Goal: Find contact information: Find contact information

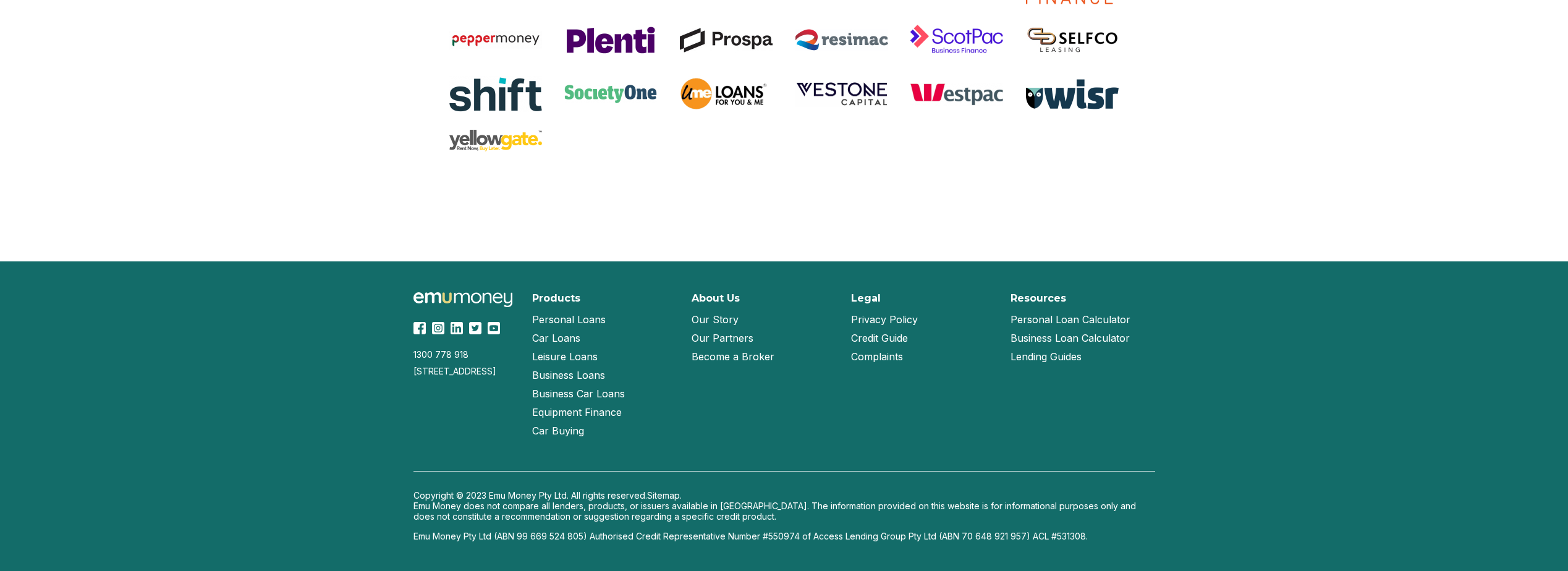
scroll to position [2600, 0]
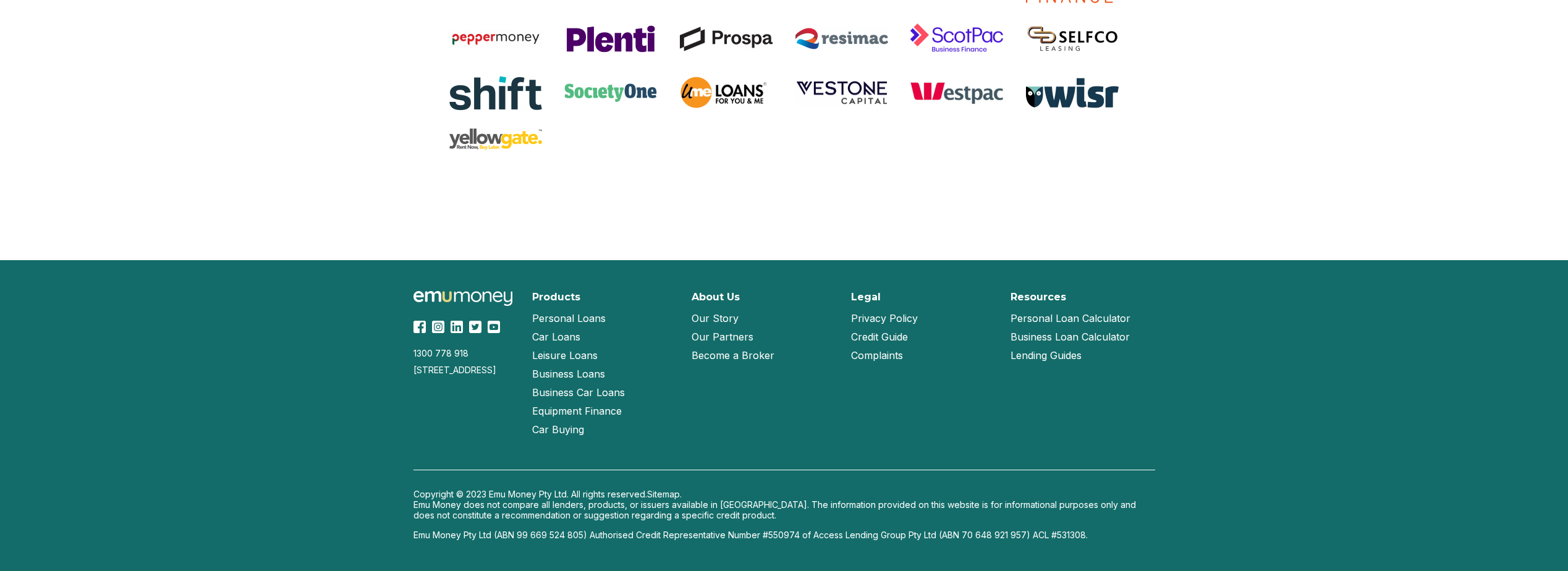
click at [732, 338] on link "Our Partners" at bounding box center [723, 336] width 62 height 19
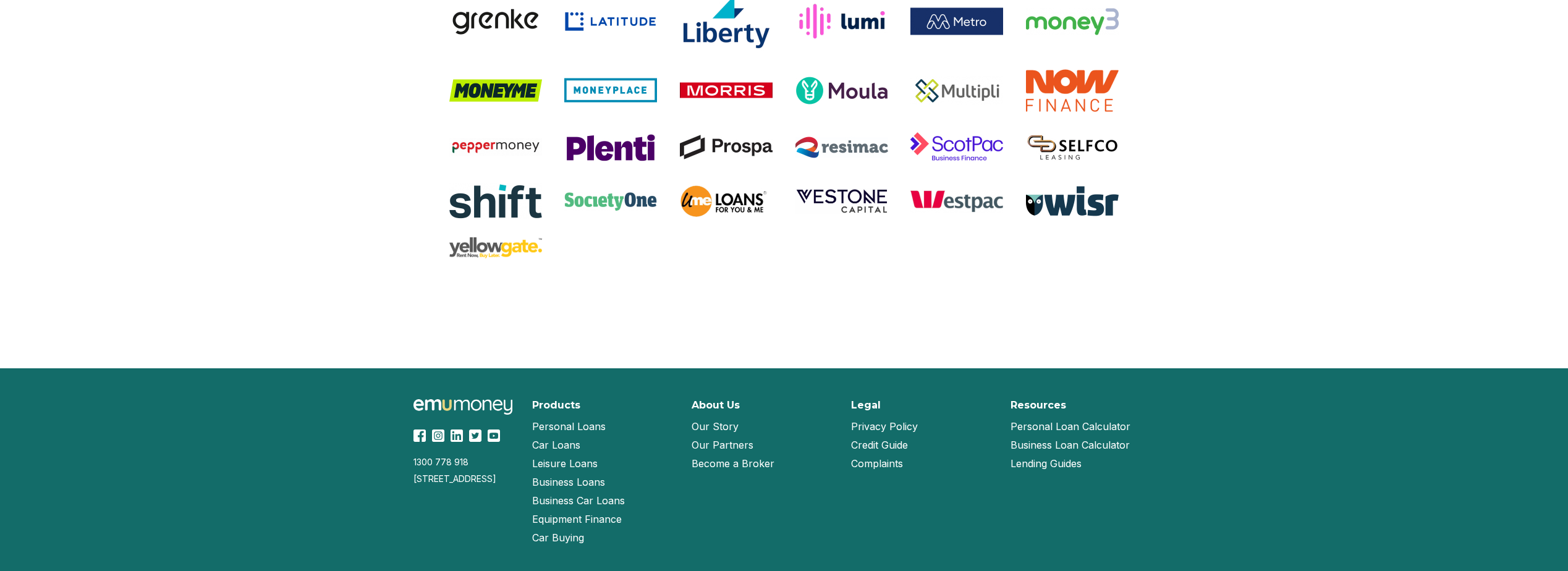
scroll to position [1118, 0]
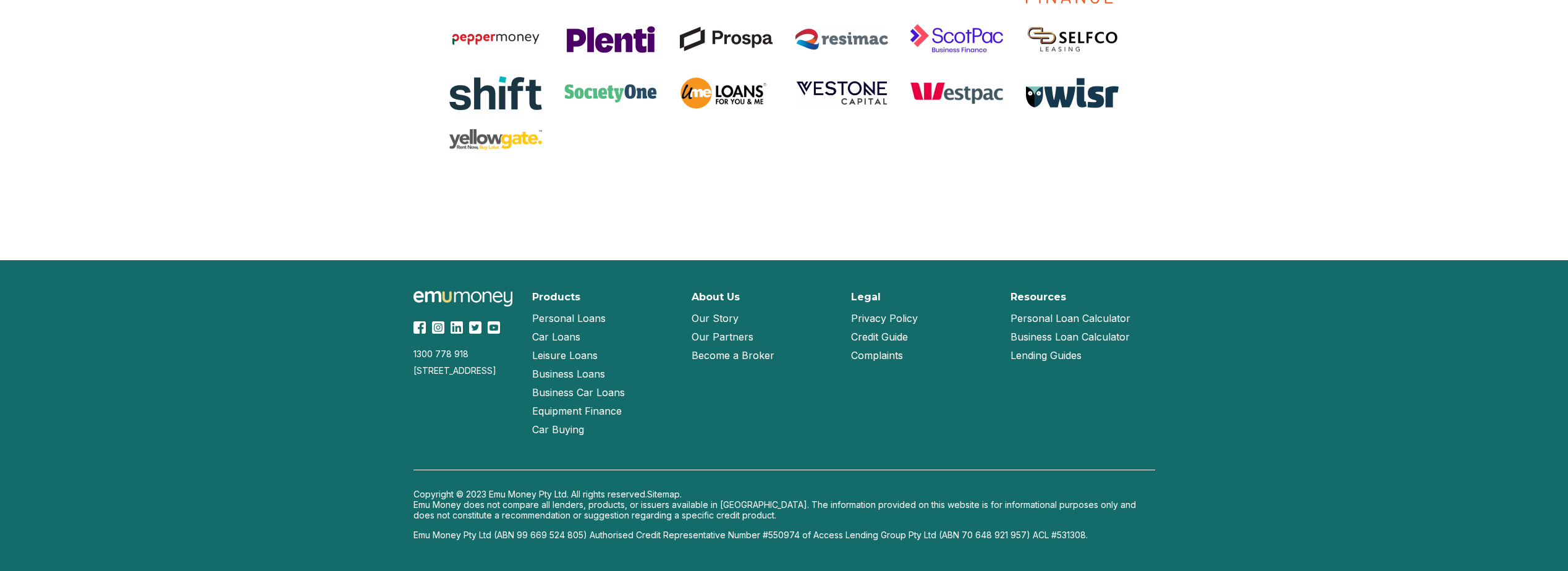
click at [730, 320] on link "Our Story" at bounding box center [715, 317] width 47 height 19
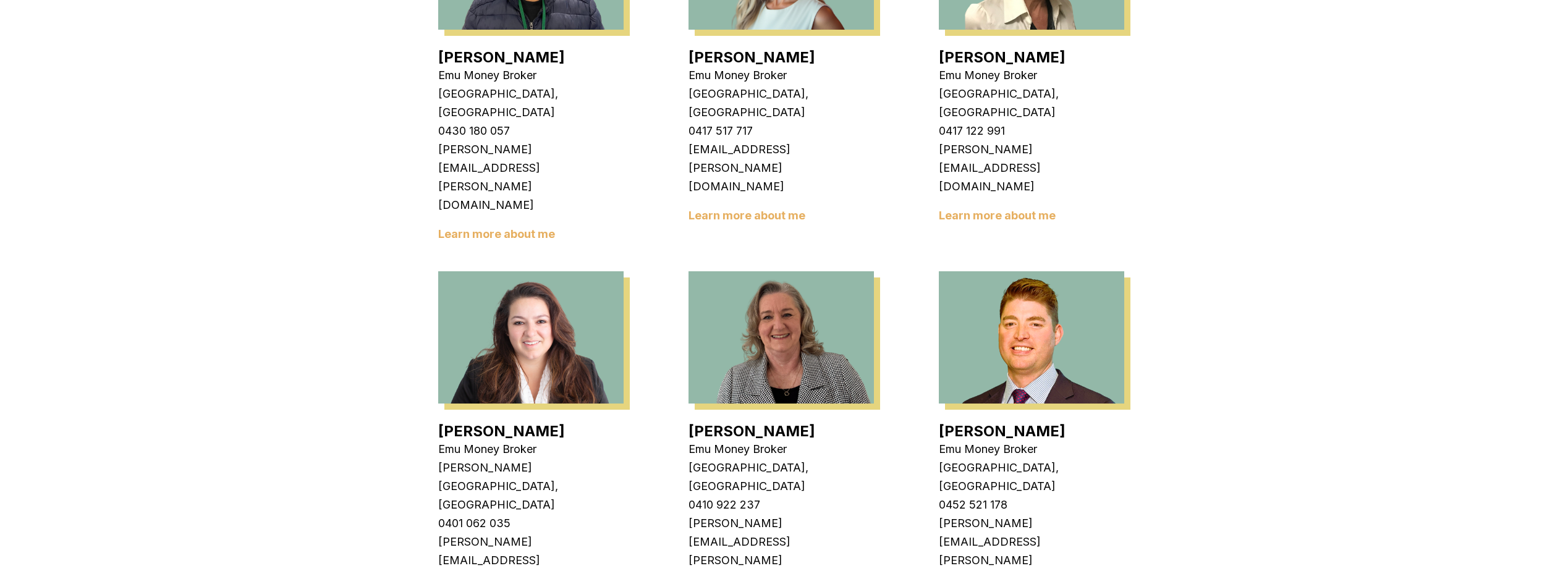
scroll to position [1665, 0]
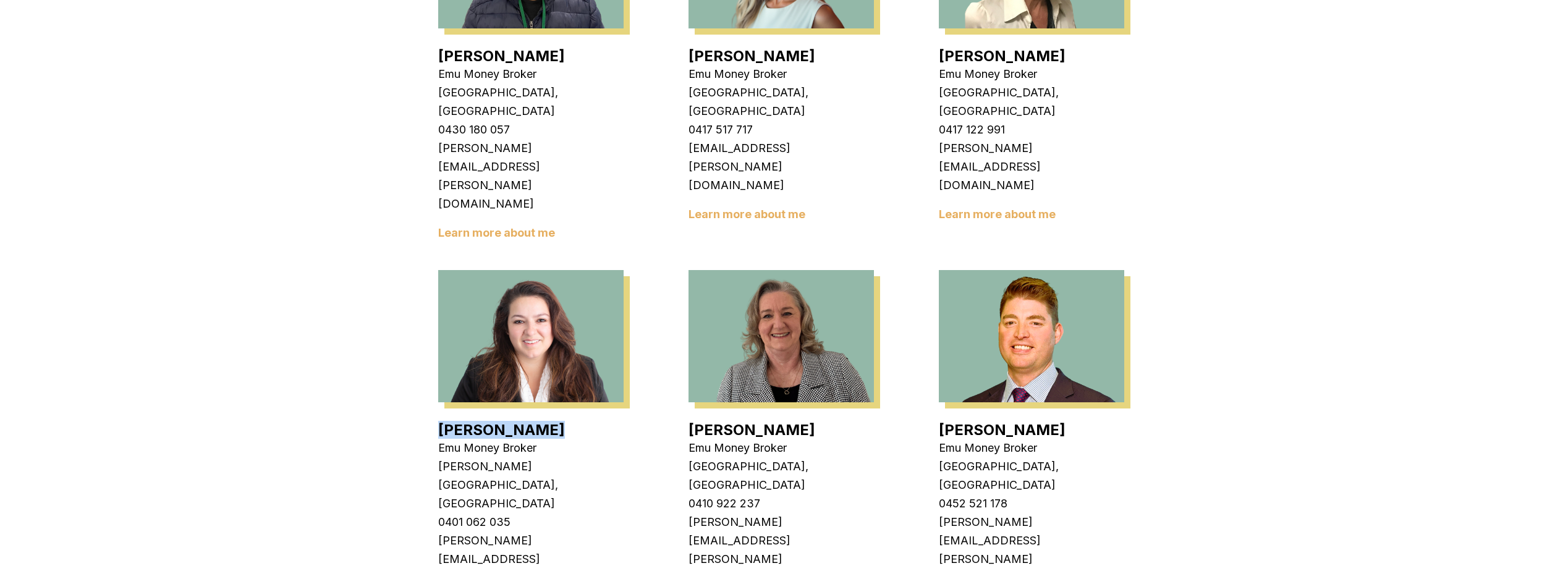
drag, startPoint x: 442, startPoint y: 150, endPoint x: 565, endPoint y: 154, distance: 123.1
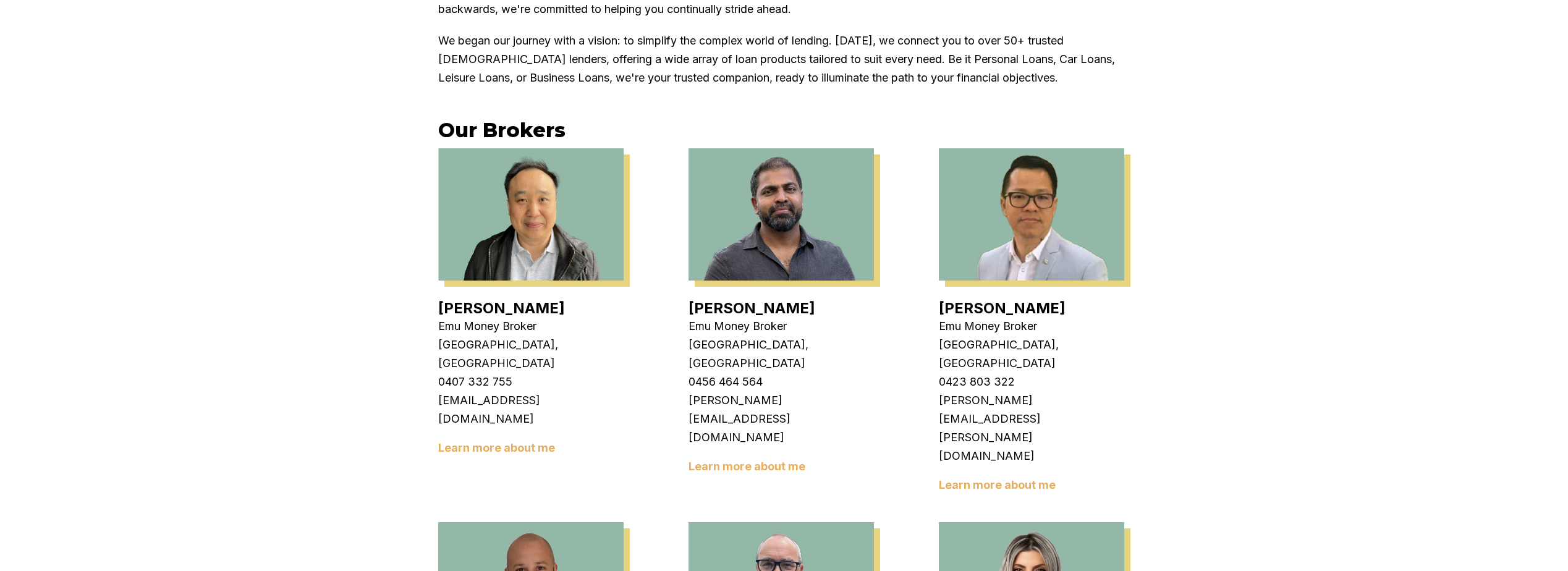
scroll to position [306, 0]
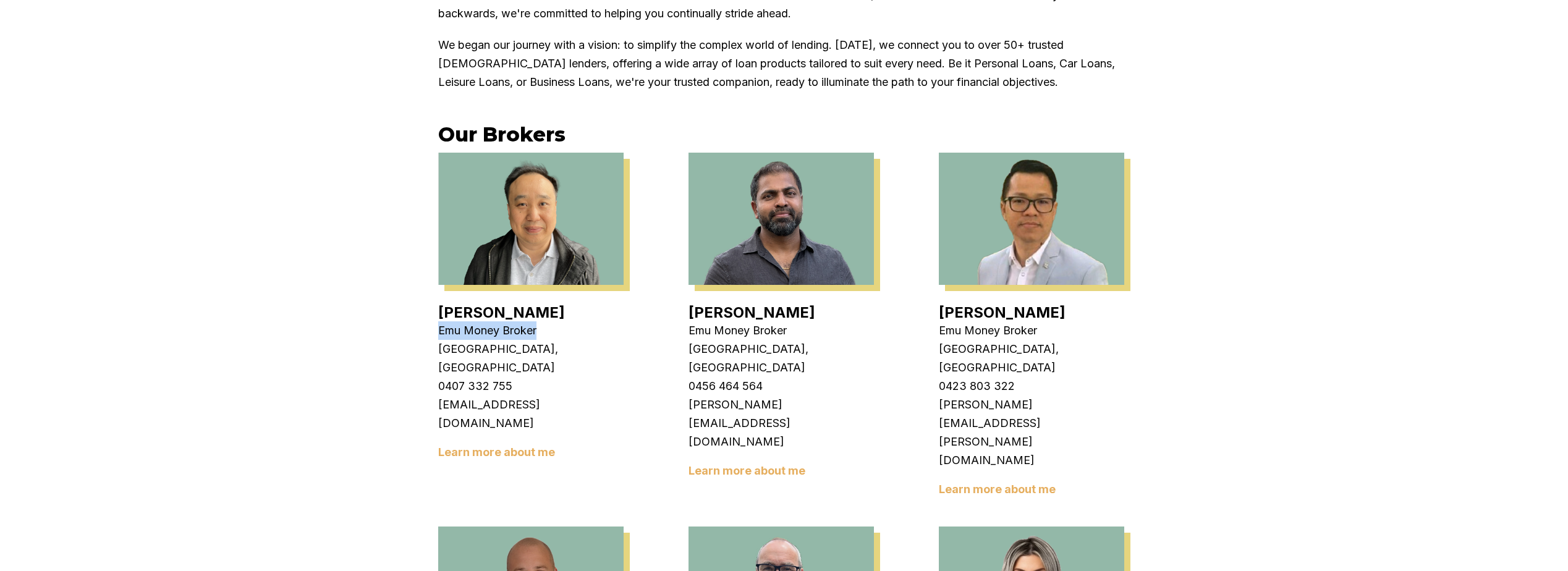
drag, startPoint x: 444, startPoint y: 328, endPoint x: 547, endPoint y: 338, distance: 103.5
click at [547, 338] on p "Emu Money Broker" at bounding box center [531, 330] width 186 height 19
drag, startPoint x: 547, startPoint y: 338, endPoint x: 539, endPoint y: 359, distance: 22.5
click at [539, 377] on p "0407 332 755" at bounding box center [531, 385] width 186 height 19
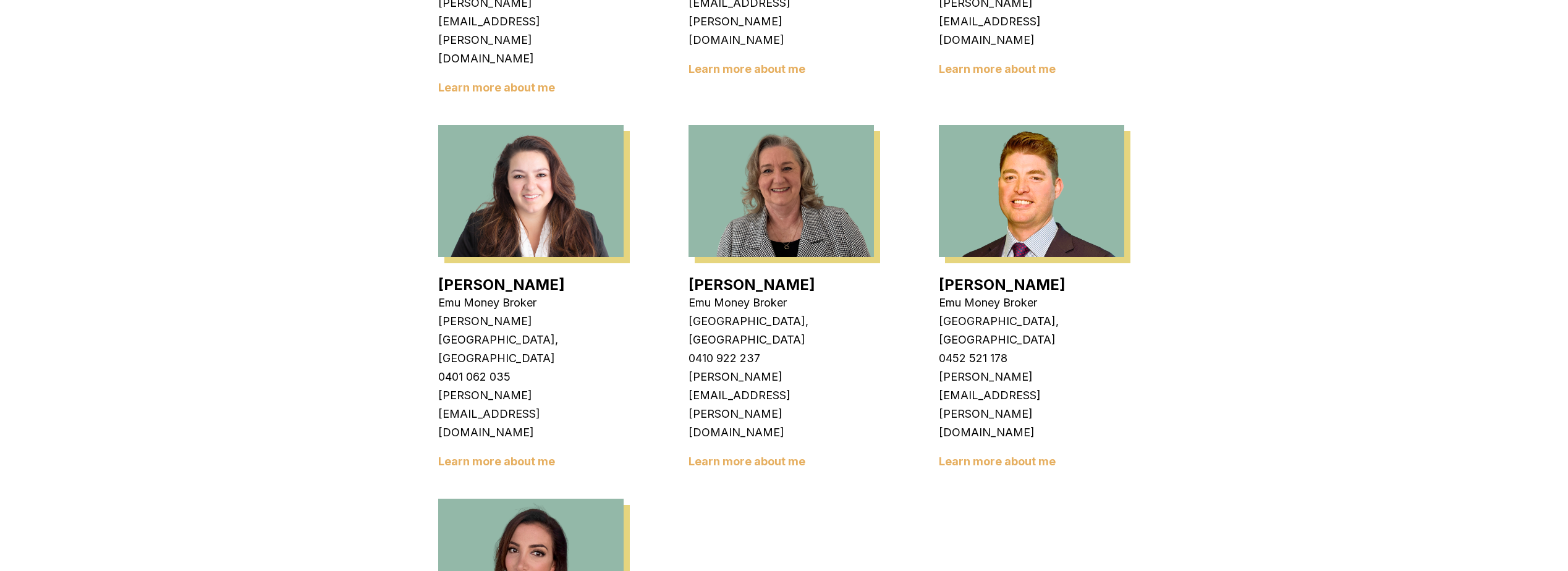
scroll to position [1727, 0]
